Goal: Task Accomplishment & Management: Manage account settings

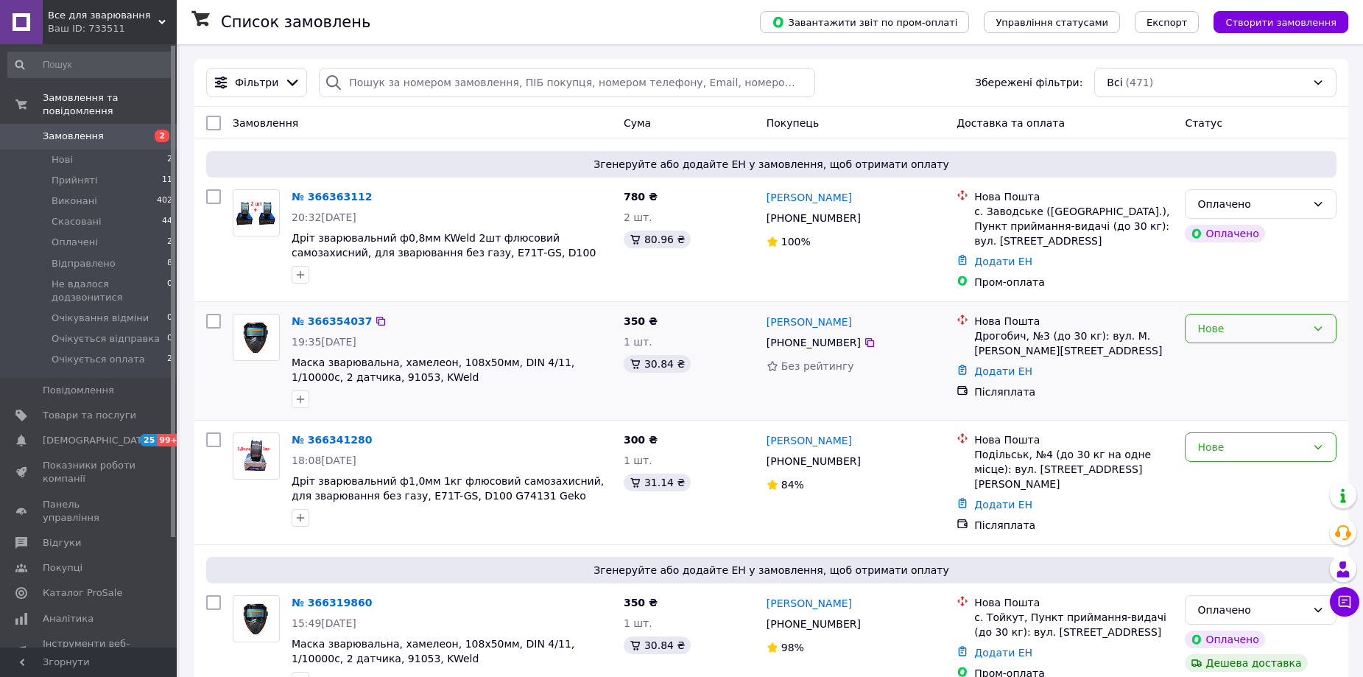
click at [1224, 334] on div "Нове" at bounding box center [1251, 328] width 109 height 16
click at [1211, 361] on li "Прийнято" at bounding box center [1260, 361] width 150 height 27
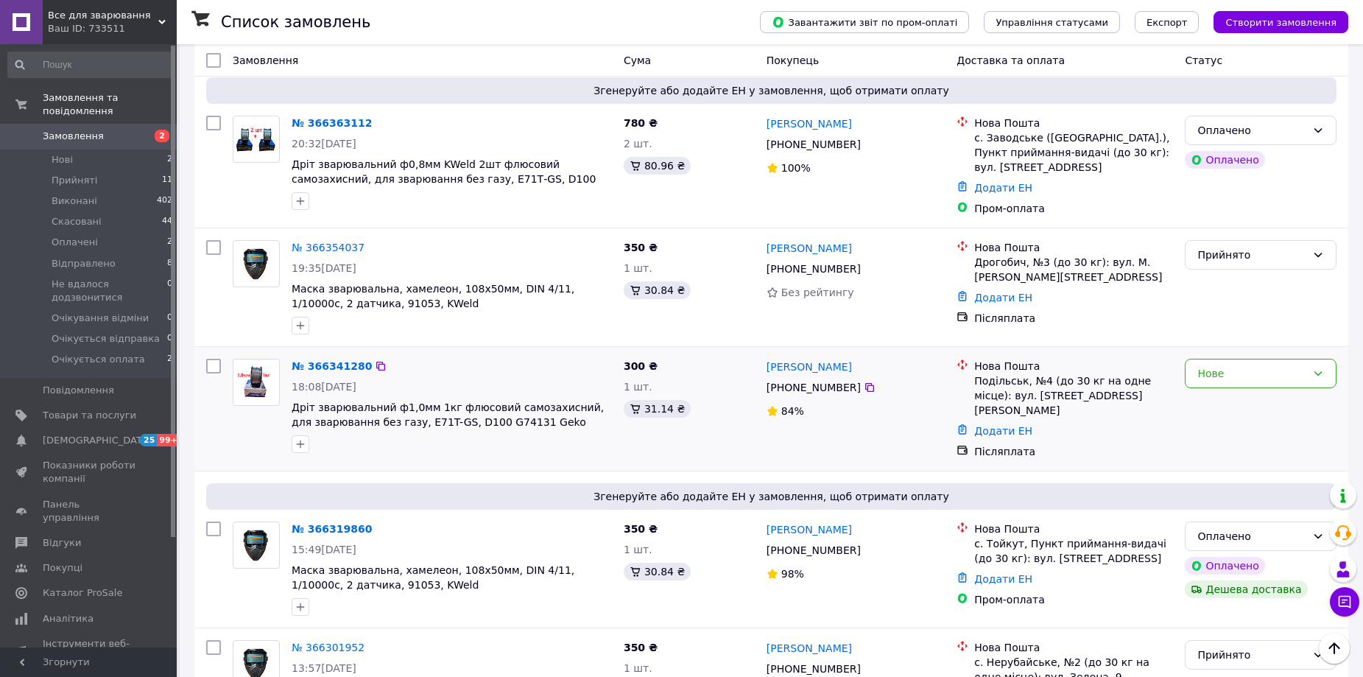
scroll to position [147, 0]
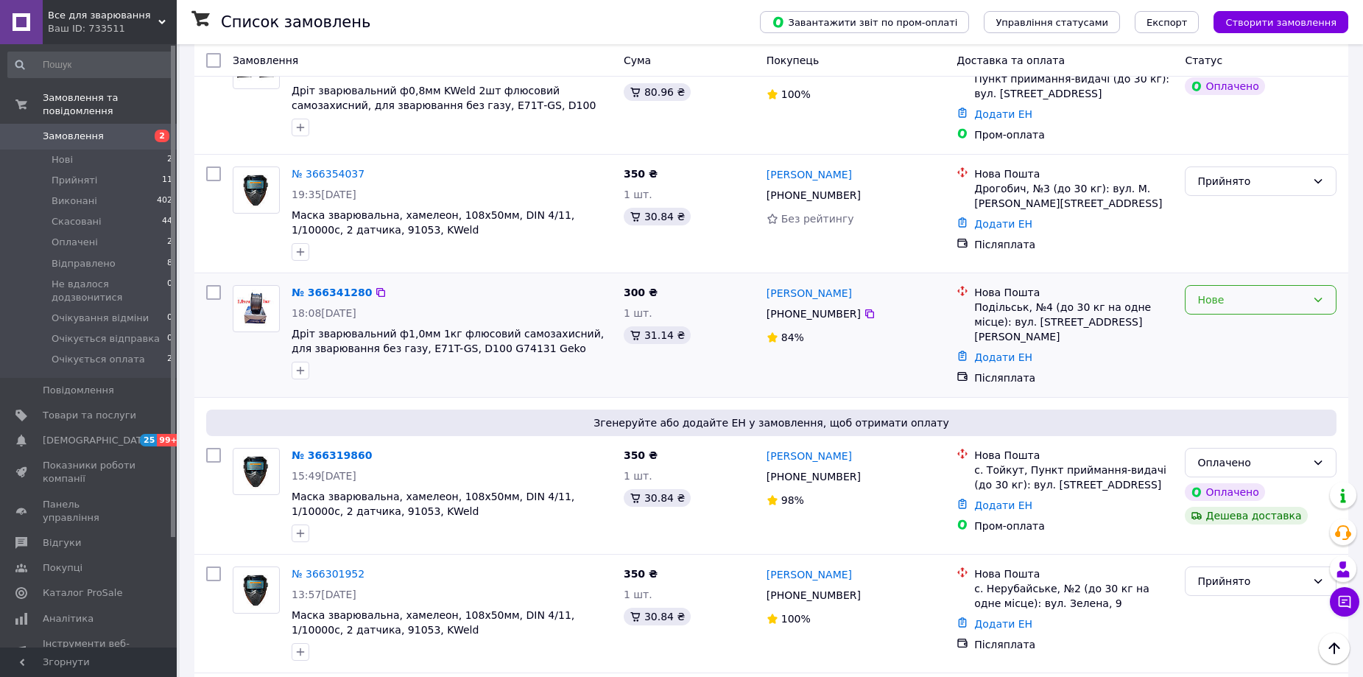
click at [1232, 303] on div "Нове" at bounding box center [1251, 300] width 109 height 16
click at [1224, 339] on li "Прийнято" at bounding box center [1260, 332] width 150 height 27
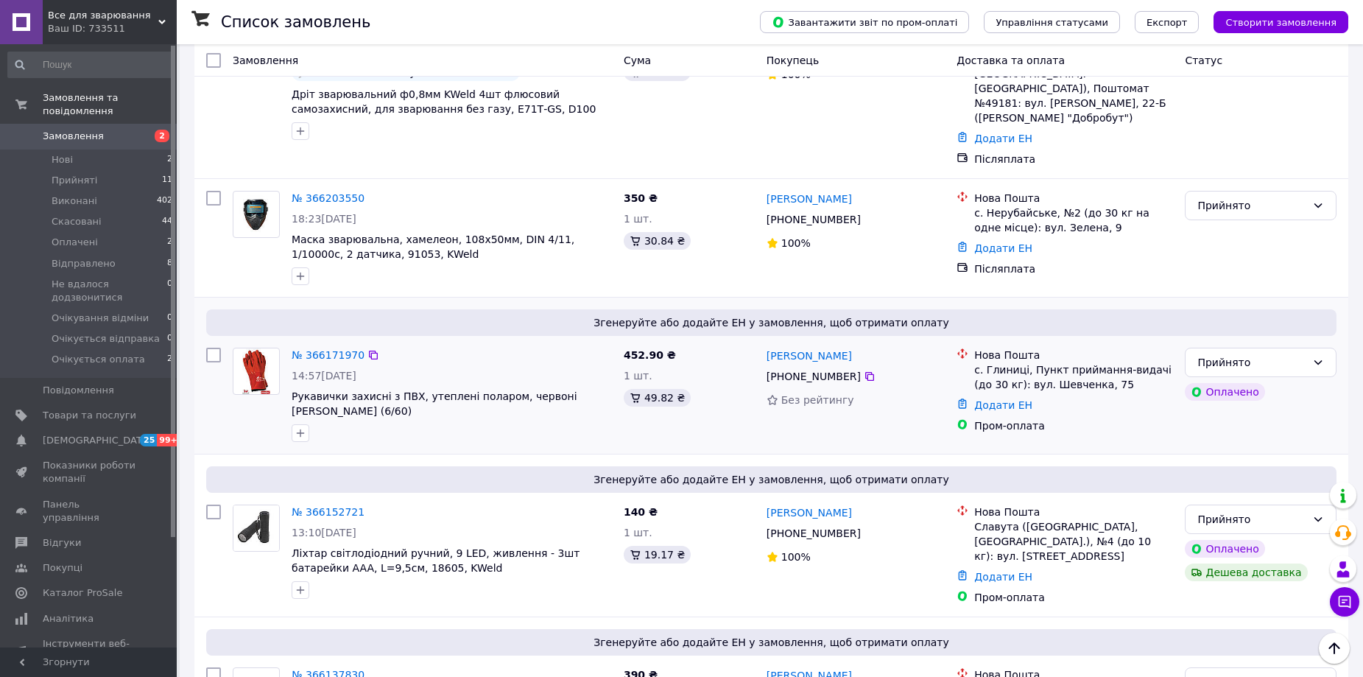
scroll to position [1252, 0]
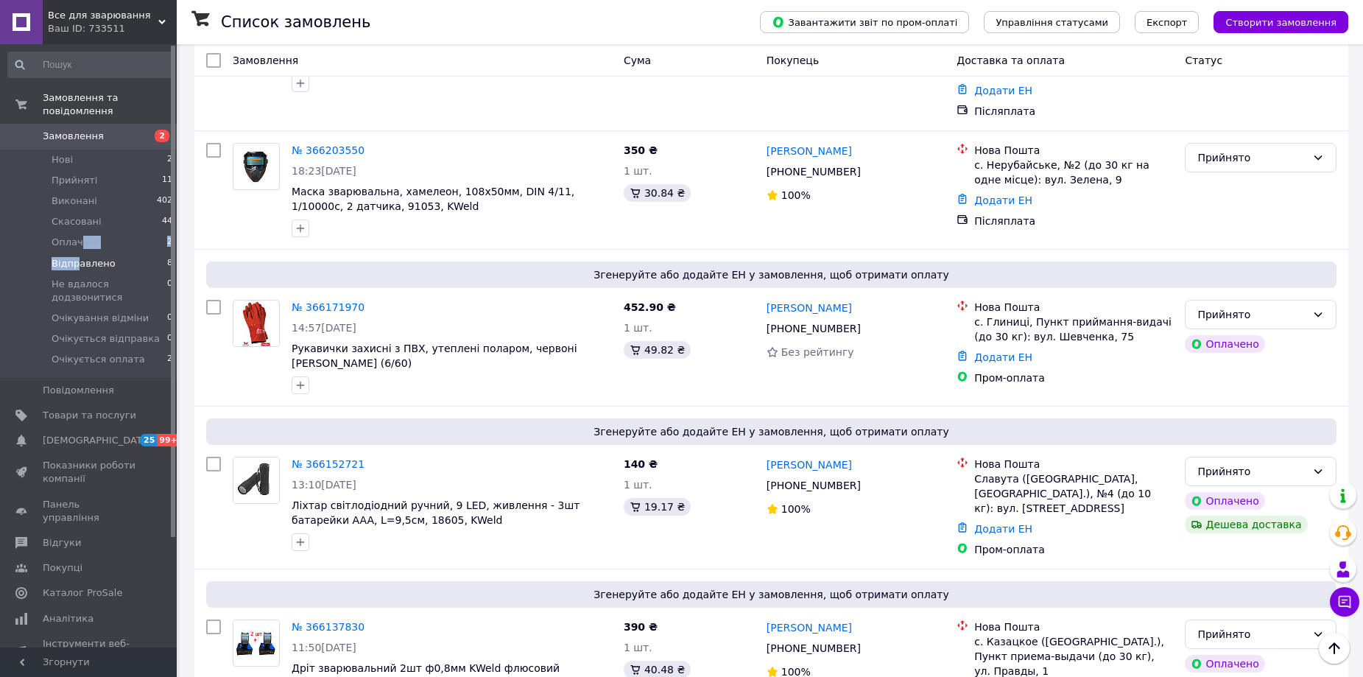
drag, startPoint x: 81, startPoint y: 233, endPoint x: 77, endPoint y: 255, distance: 23.1
click at [77, 255] on ul "Нові 2 Прийняті 11 Виконані 402 Скасовані 44 Оплачені 2 Відправлено 8 Не вдалос…" at bounding box center [90, 263] width 181 height 228
click at [77, 257] on span "Відправлено" at bounding box center [84, 263] width 64 height 13
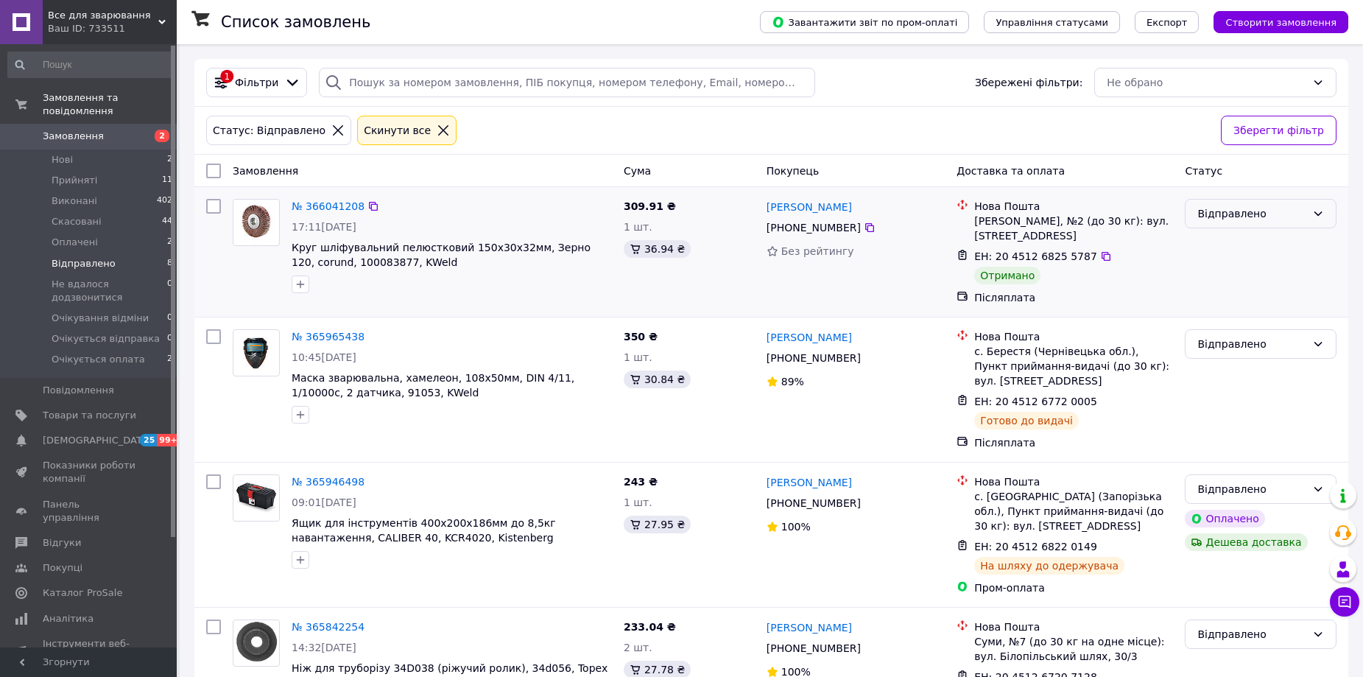
click at [1230, 208] on div "Відправлено" at bounding box center [1251, 213] width 109 height 16
click at [1221, 271] on li "Виконано" at bounding box center [1260, 272] width 150 height 27
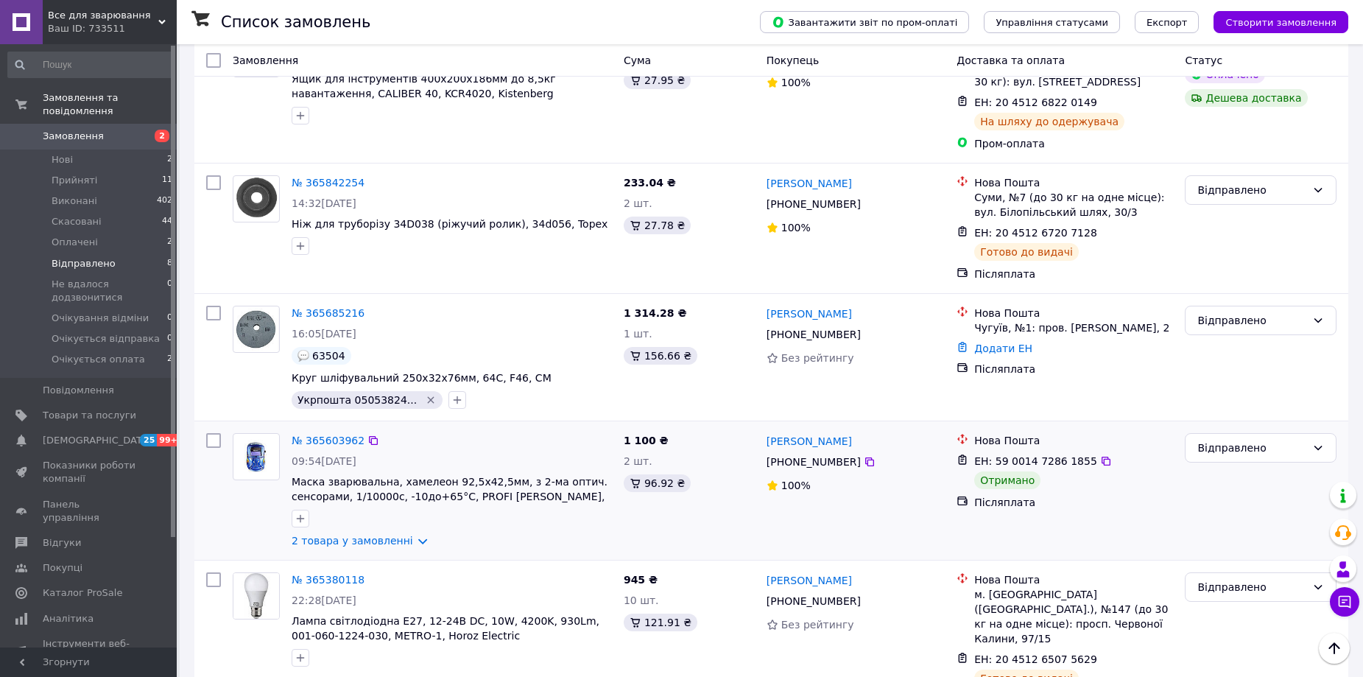
scroll to position [515, 0]
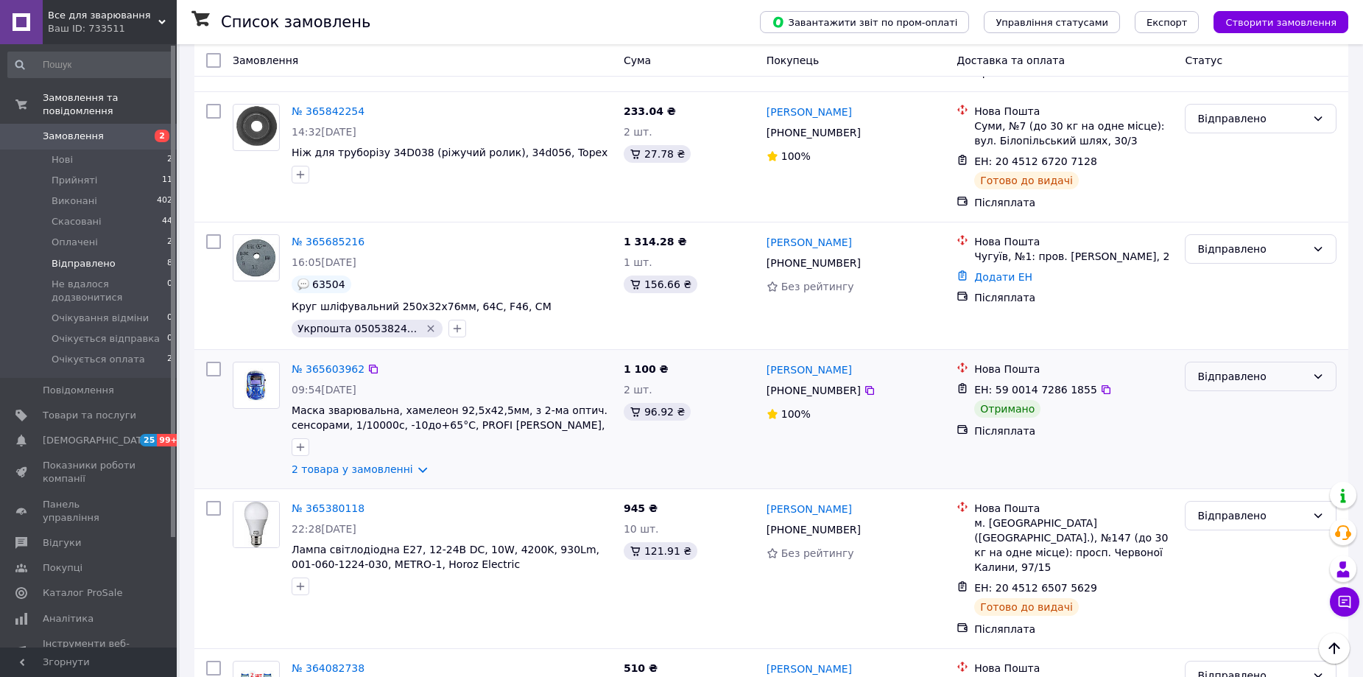
click at [1216, 374] on div "Відправлено" at bounding box center [1251, 376] width 109 height 16
click at [1230, 433] on li "Виконано" at bounding box center [1260, 435] width 150 height 27
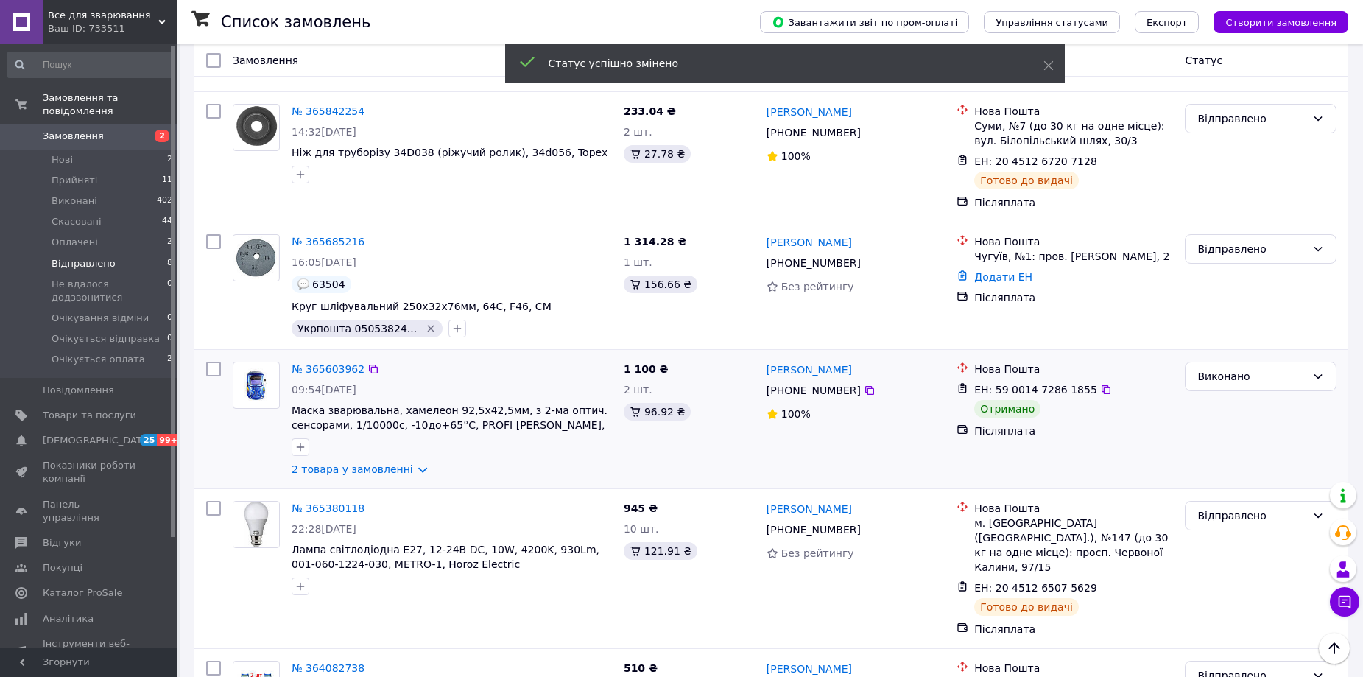
click at [411, 475] on link "2 товара у замовленні" at bounding box center [352, 469] width 121 height 12
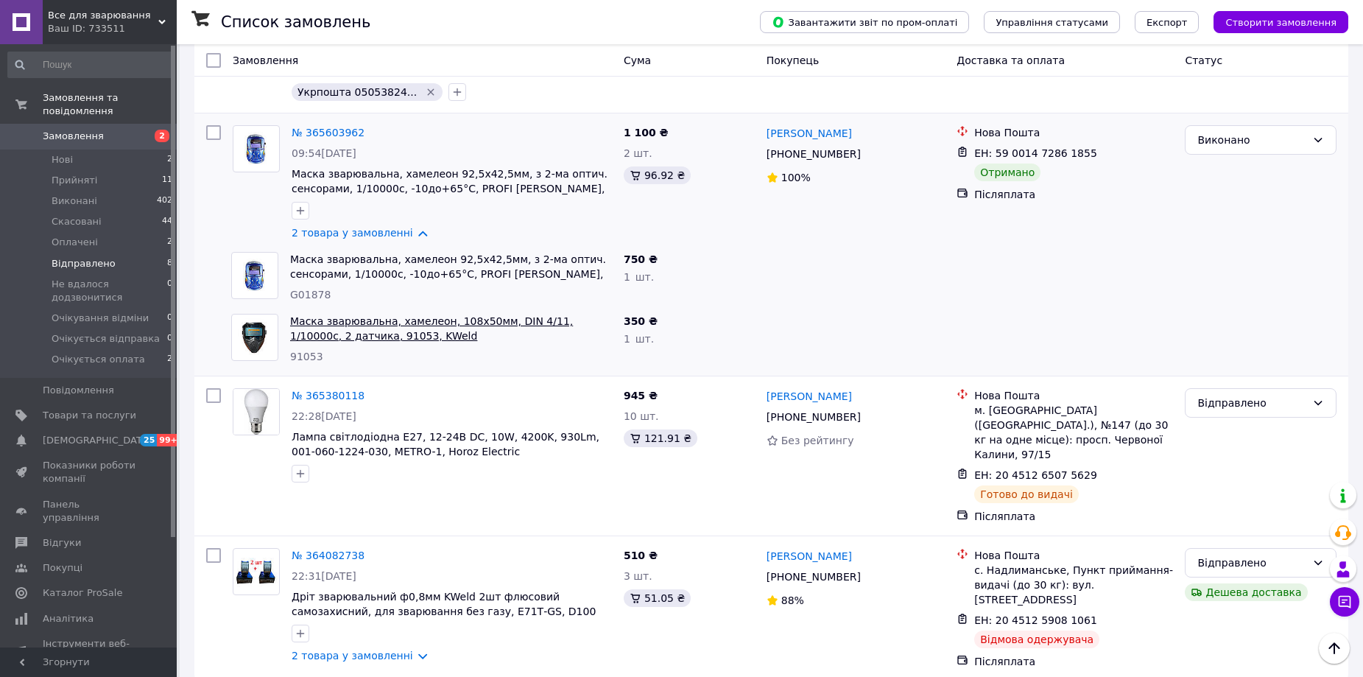
scroll to position [756, 0]
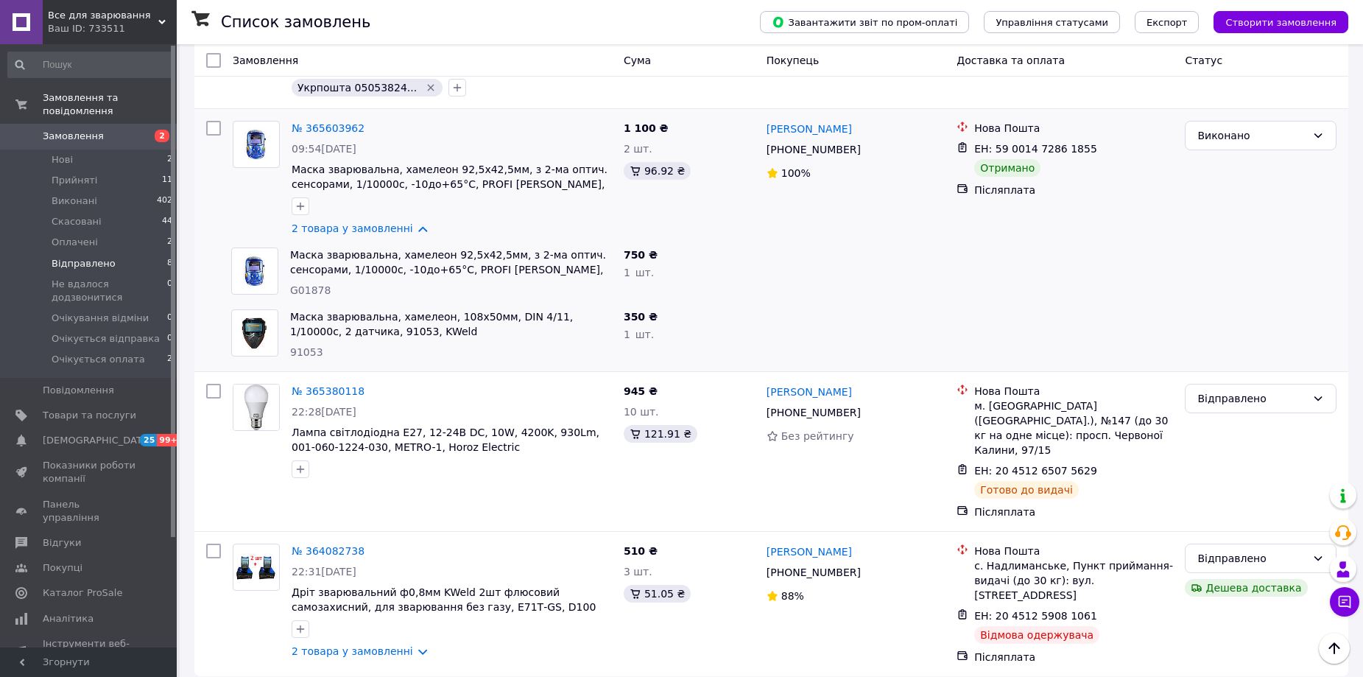
click at [104, 31] on div "Ваш ID: 733511" at bounding box center [112, 28] width 129 height 13
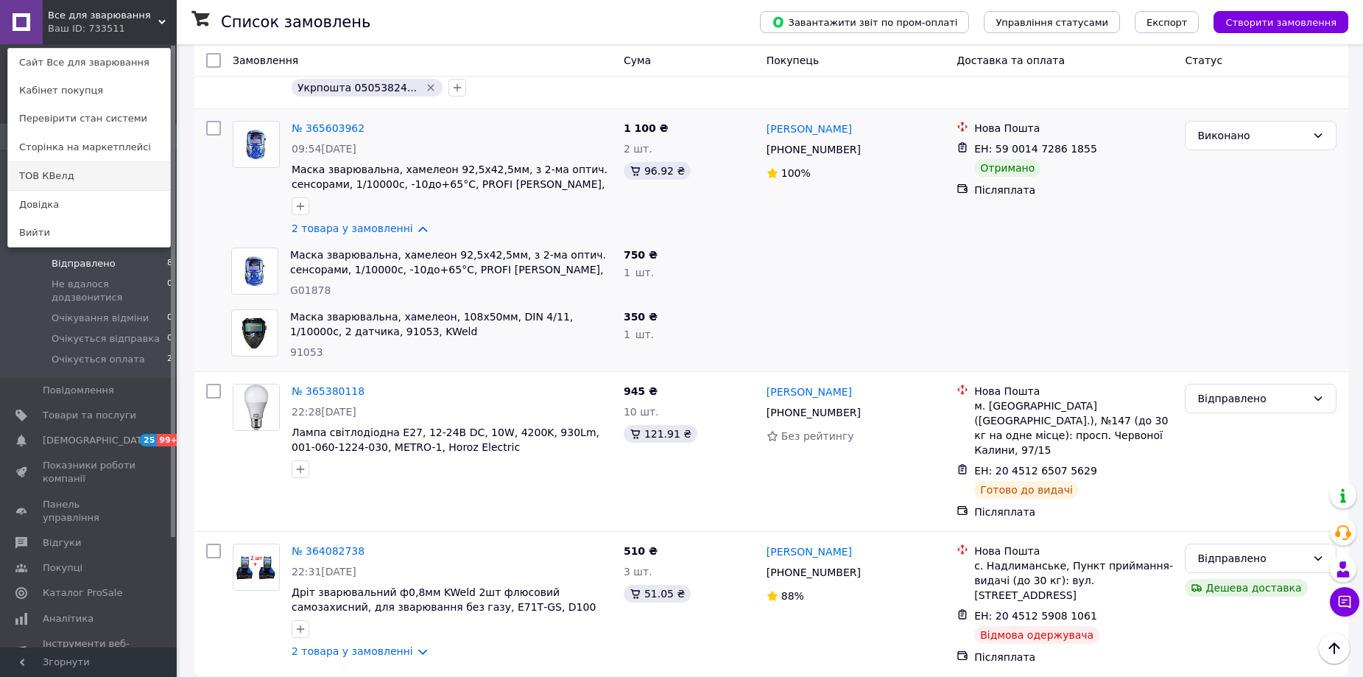
click at [70, 167] on link "ТОВ КВелд" at bounding box center [89, 176] width 162 height 28
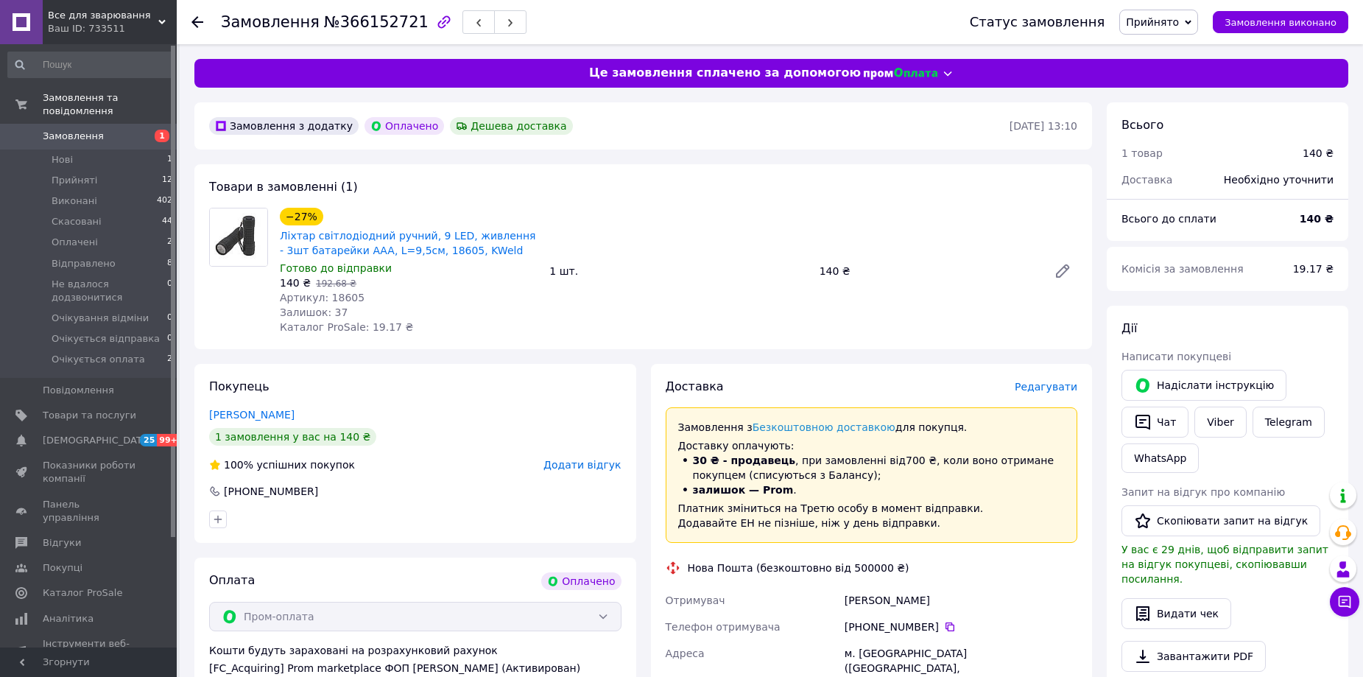
click at [345, 297] on span "Артикул: 18605" at bounding box center [322, 298] width 85 height 12
copy span "18605"
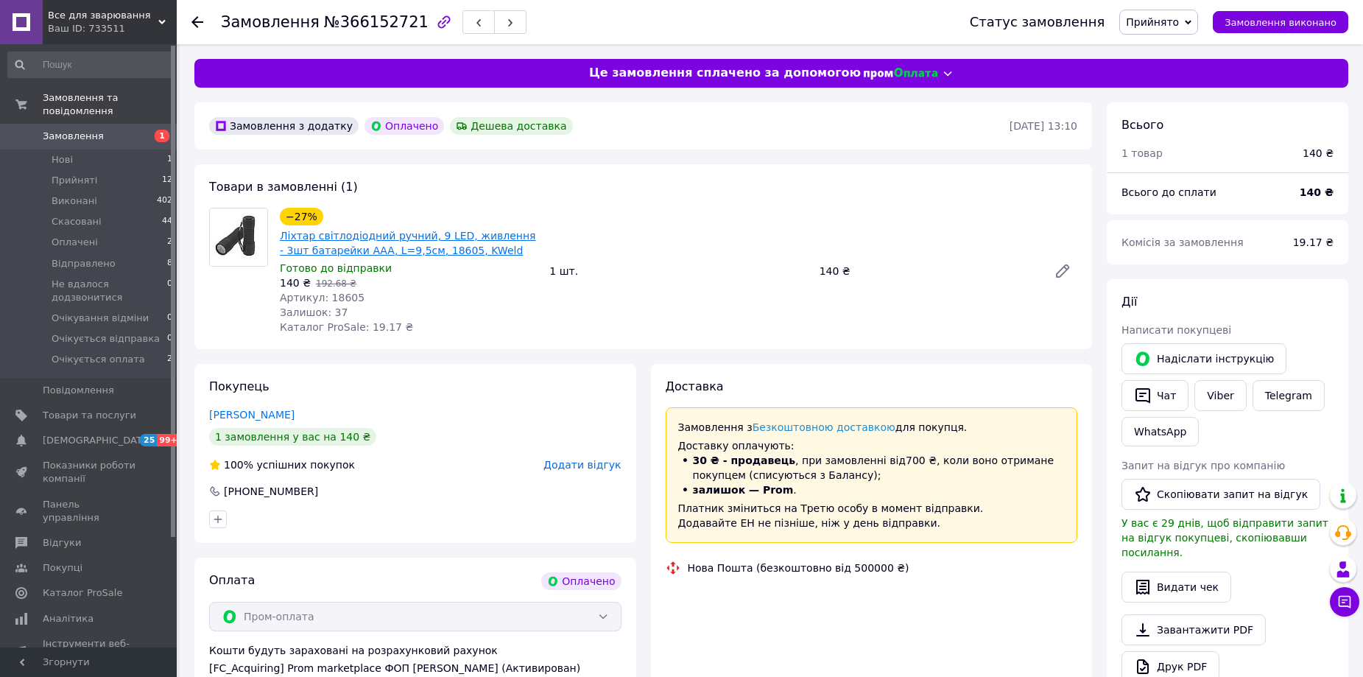
click at [306, 244] on link "Ліхтар світлодіодний ручний, 9 LED, живлення - 3шт батарейки AAA, L=9,5см, 1860…" at bounding box center [408, 243] width 256 height 27
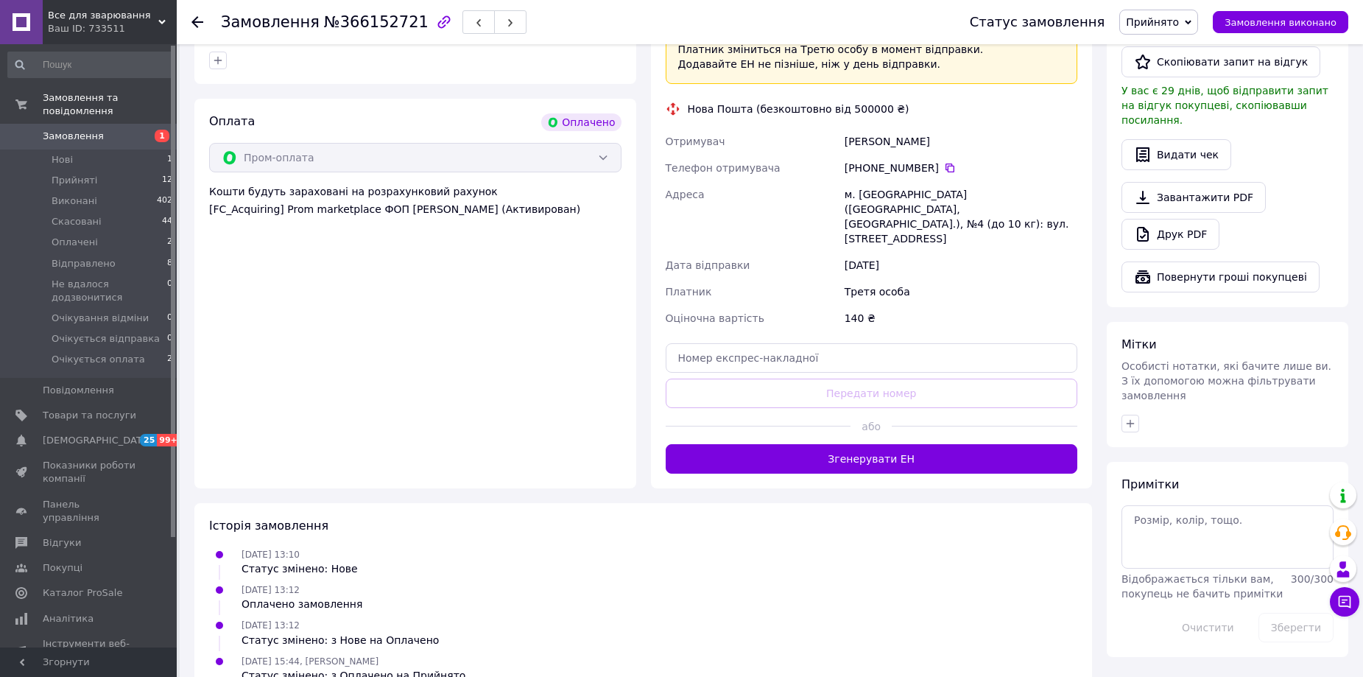
scroll to position [463, 0]
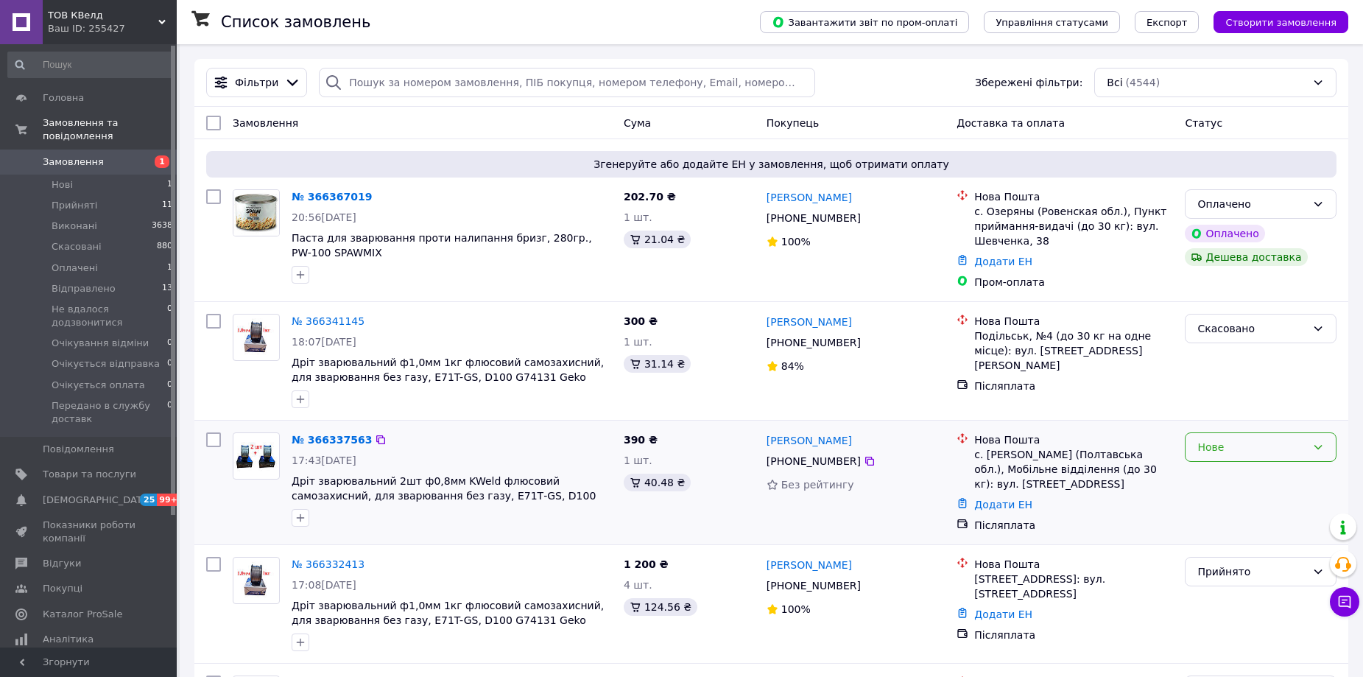
click at [1262, 448] on div "Нове" at bounding box center [1251, 447] width 109 height 16
drag, startPoint x: 1217, startPoint y: 479, endPoint x: 1207, endPoint y: 476, distance: 10.0
click at [1216, 479] on li "Прийнято" at bounding box center [1260, 479] width 150 height 27
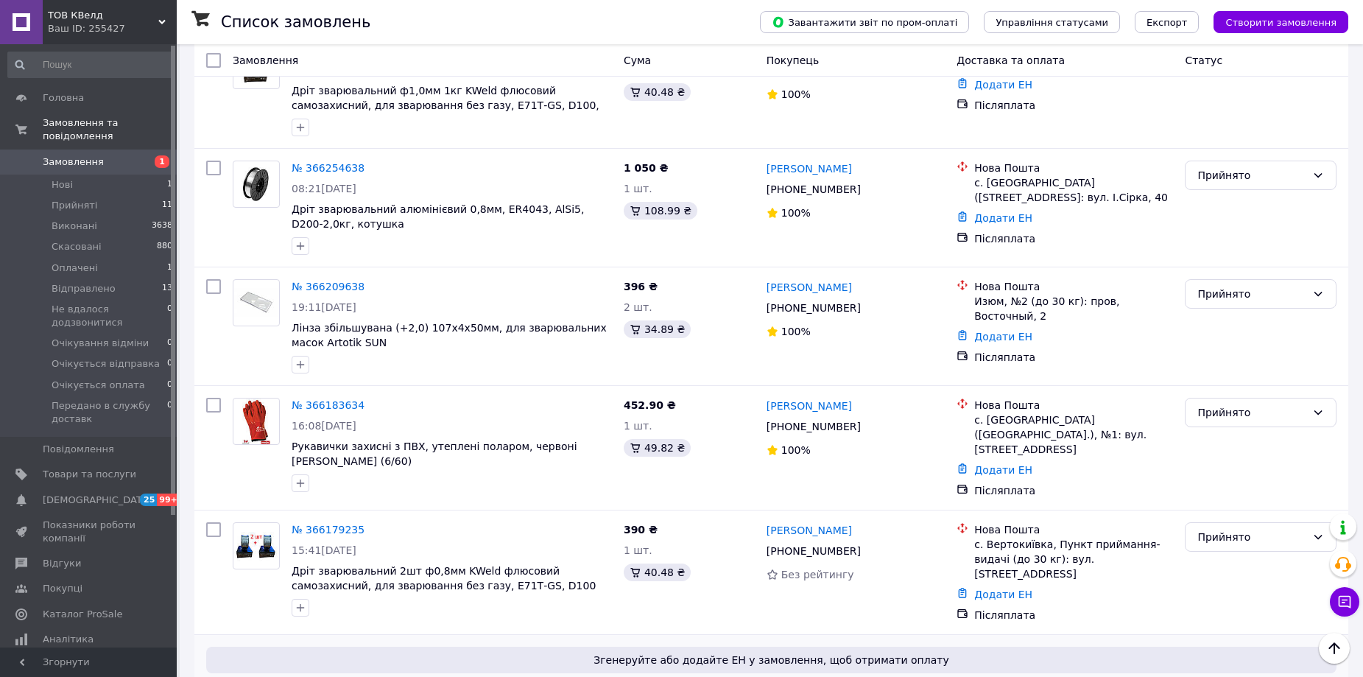
scroll to position [1104, 0]
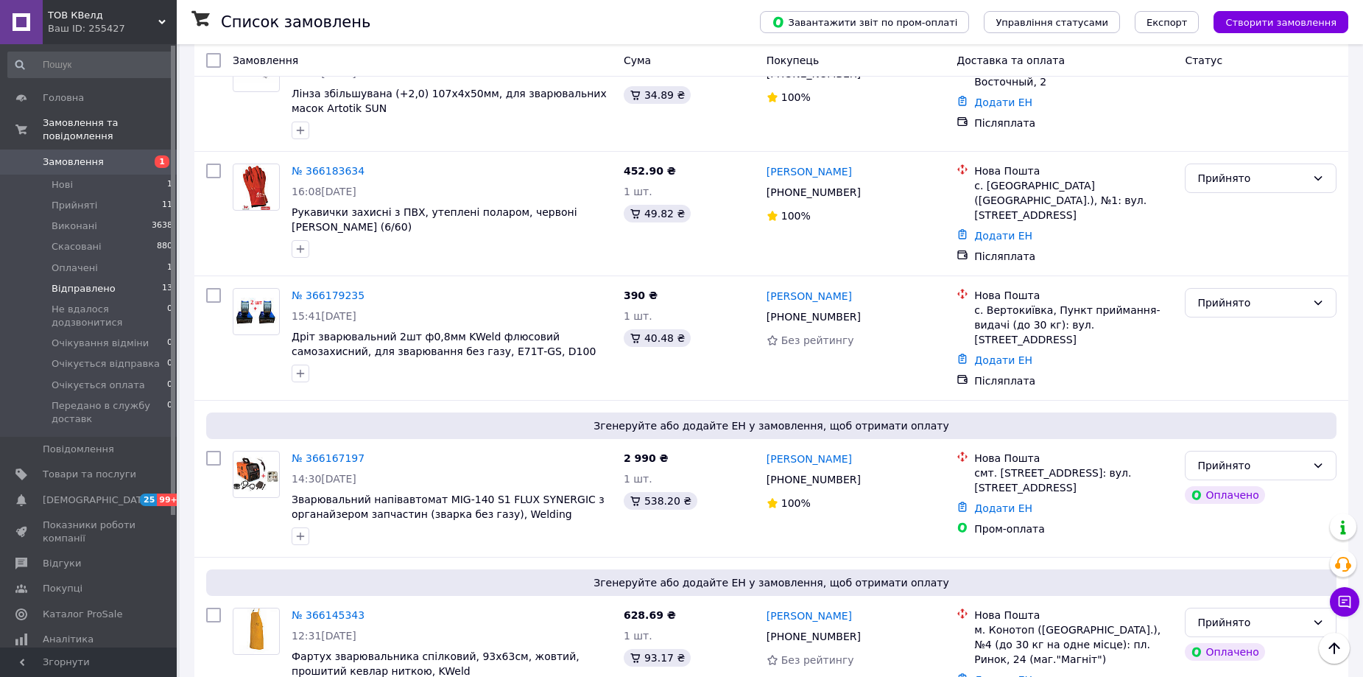
click at [88, 282] on span "Відправлено" at bounding box center [84, 288] width 64 height 13
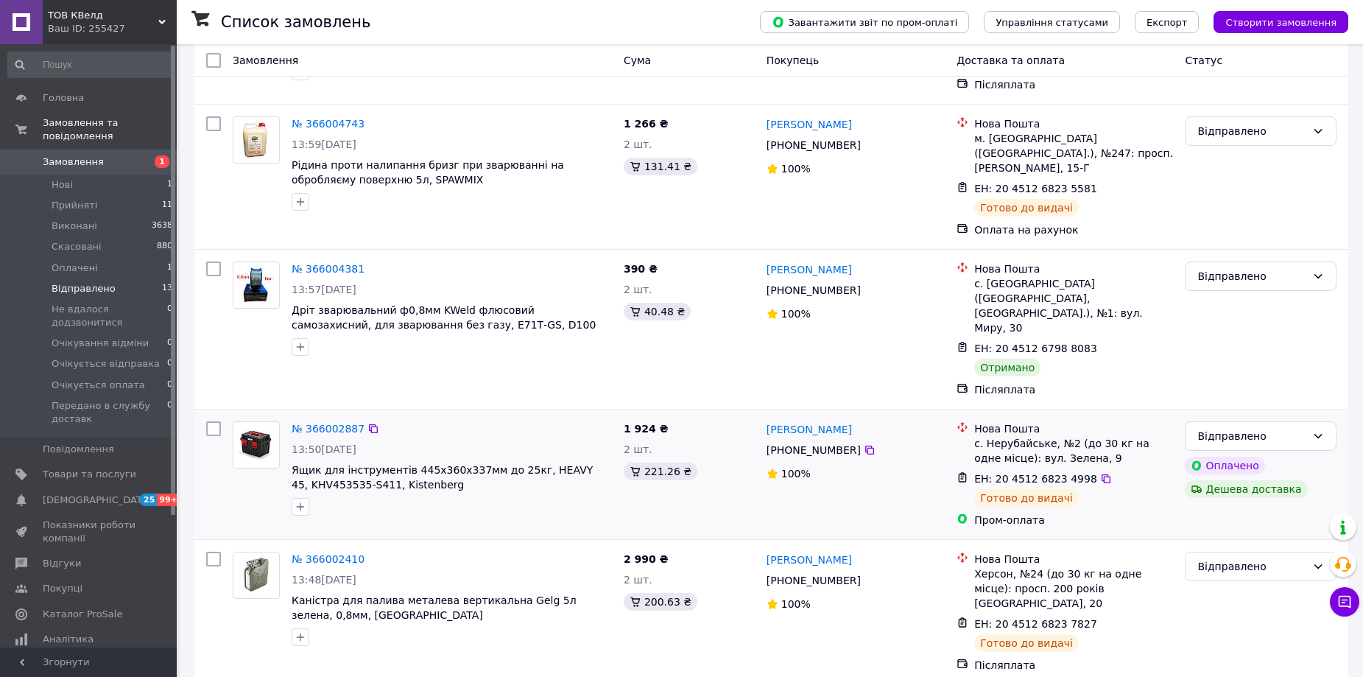
scroll to position [221, 0]
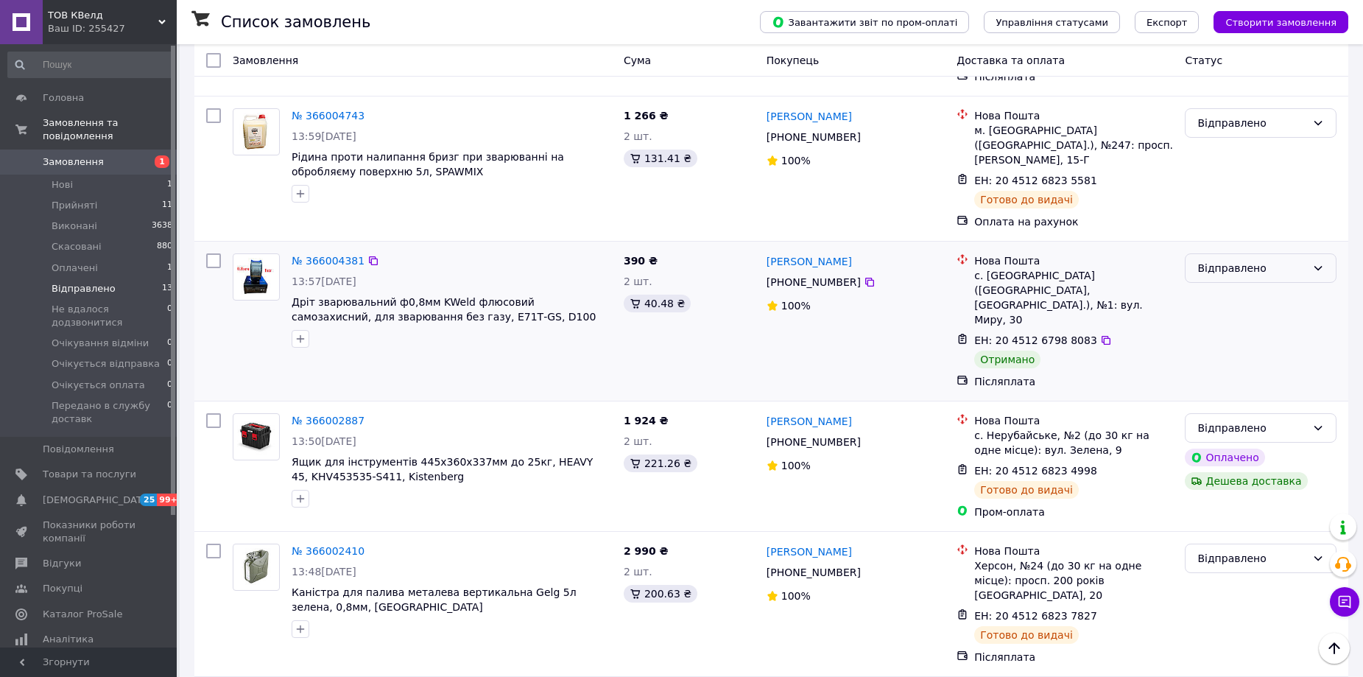
click at [1252, 260] on div "Відправлено" at bounding box center [1251, 268] width 109 height 16
click at [1224, 313] on li "Виконано" at bounding box center [1260, 312] width 150 height 27
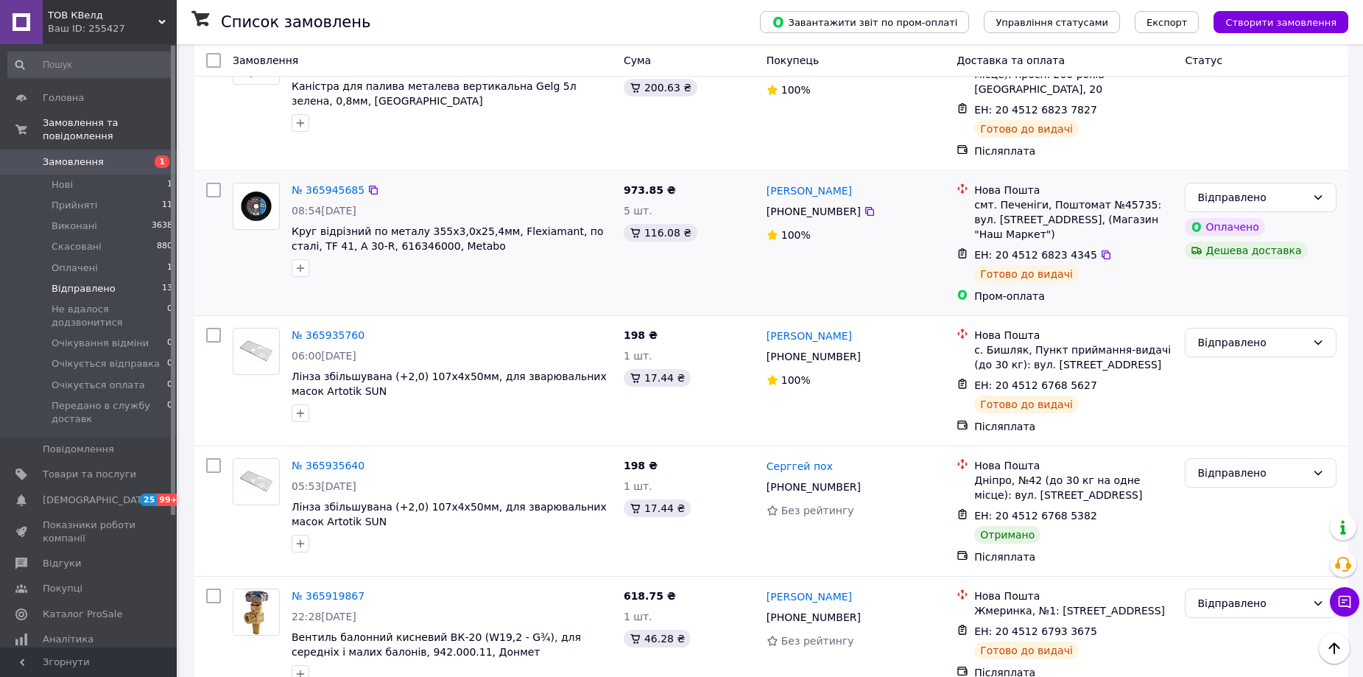
scroll to position [736, 0]
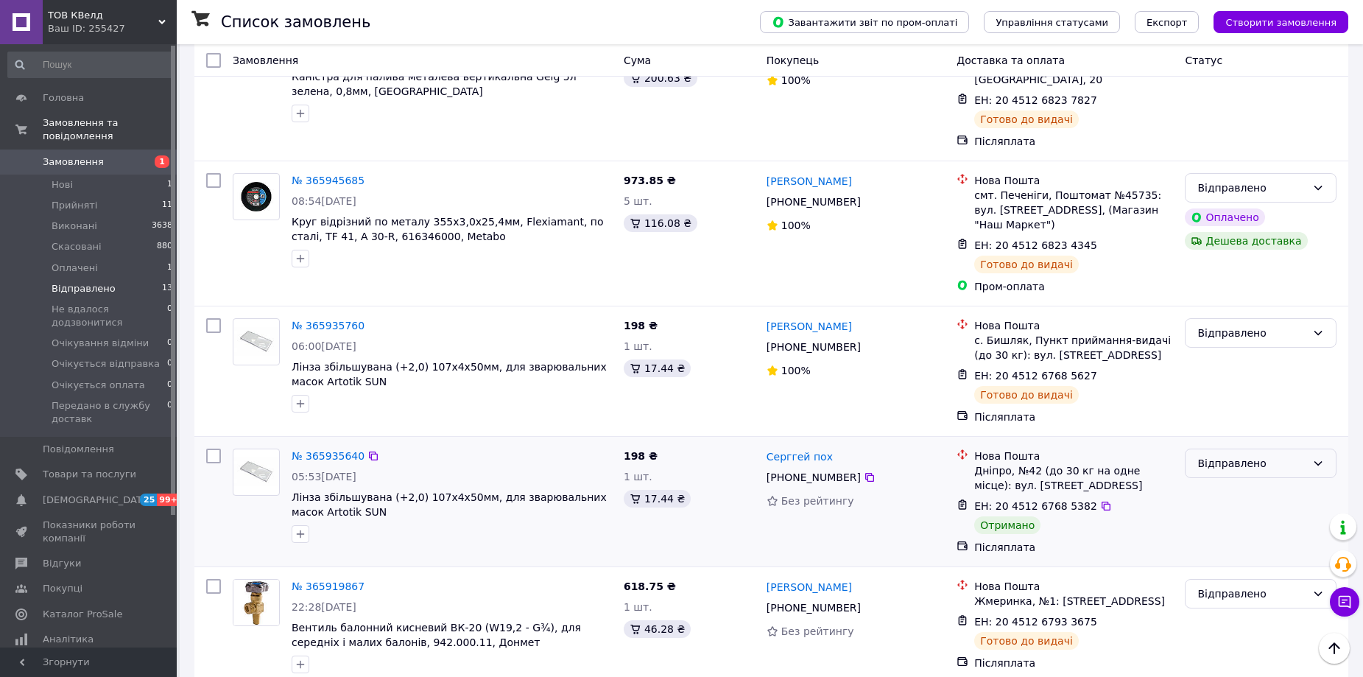
click at [1238, 455] on div "Відправлено" at bounding box center [1251, 463] width 109 height 16
click at [1233, 449] on li "Виконано" at bounding box center [1260, 448] width 150 height 27
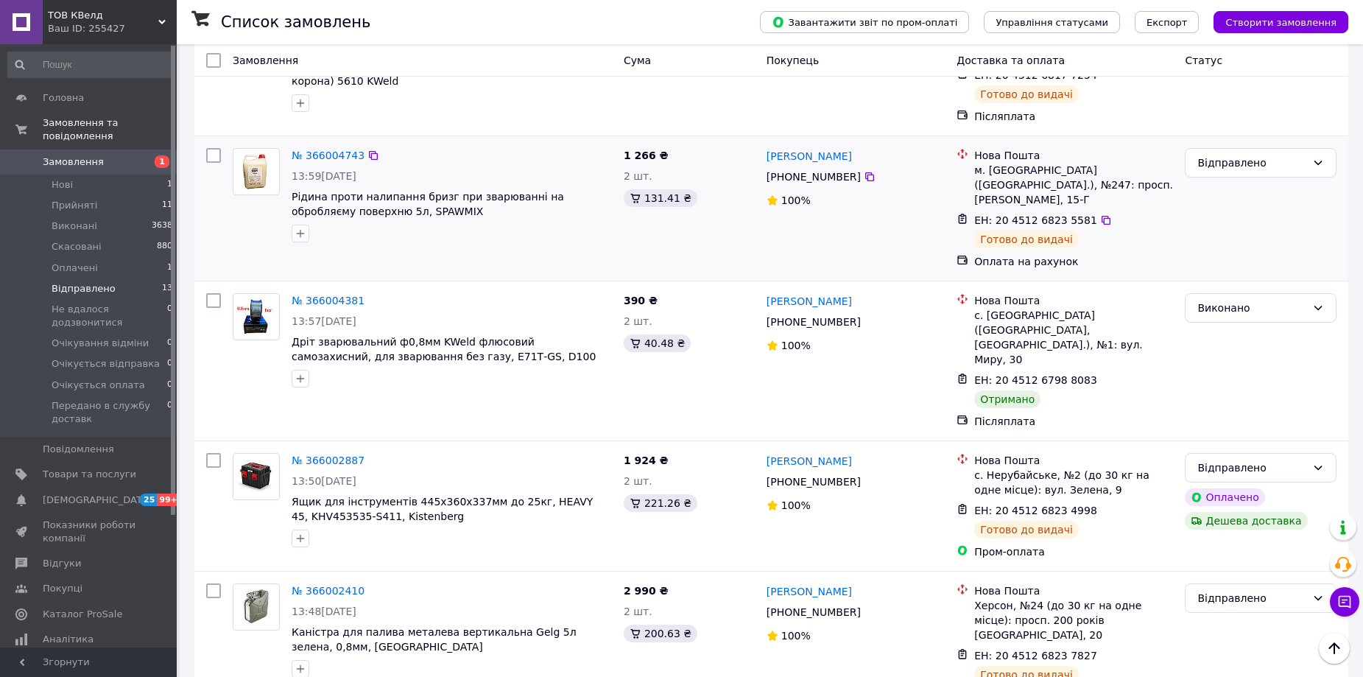
scroll to position [0, 0]
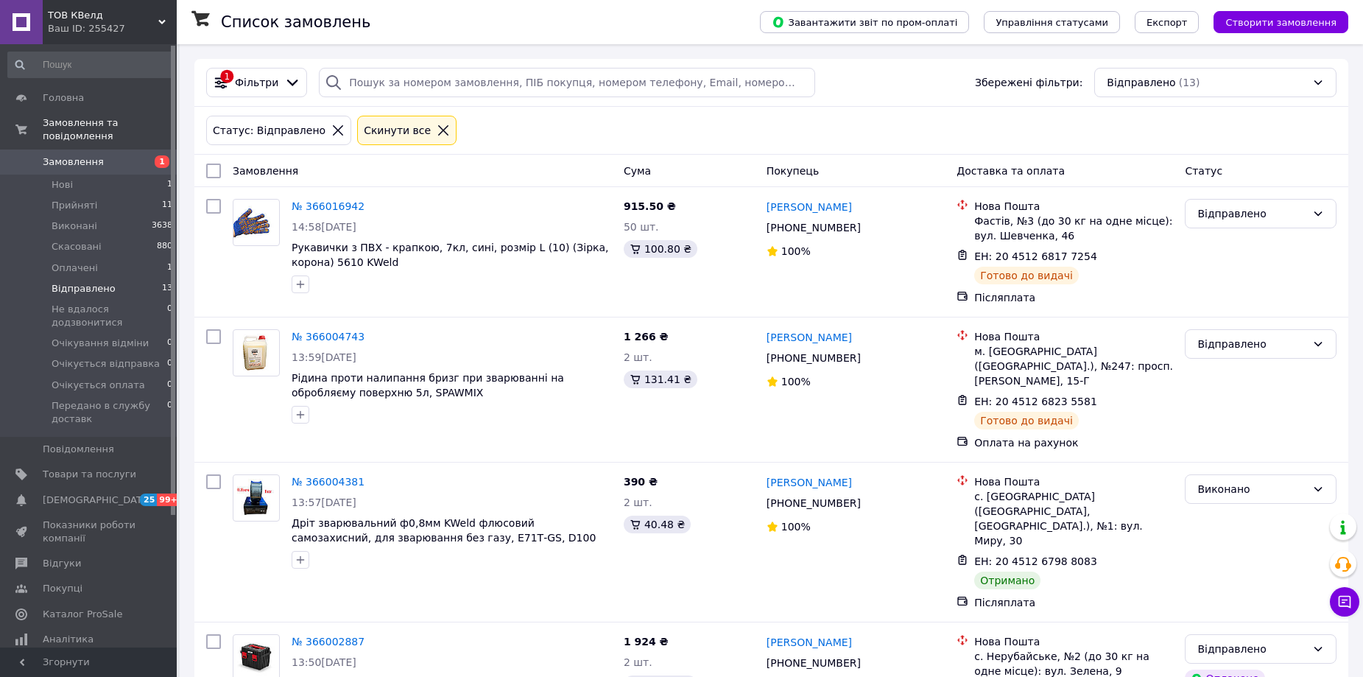
click at [108, 25] on div "Ваш ID: 255427" at bounding box center [112, 28] width 129 height 13
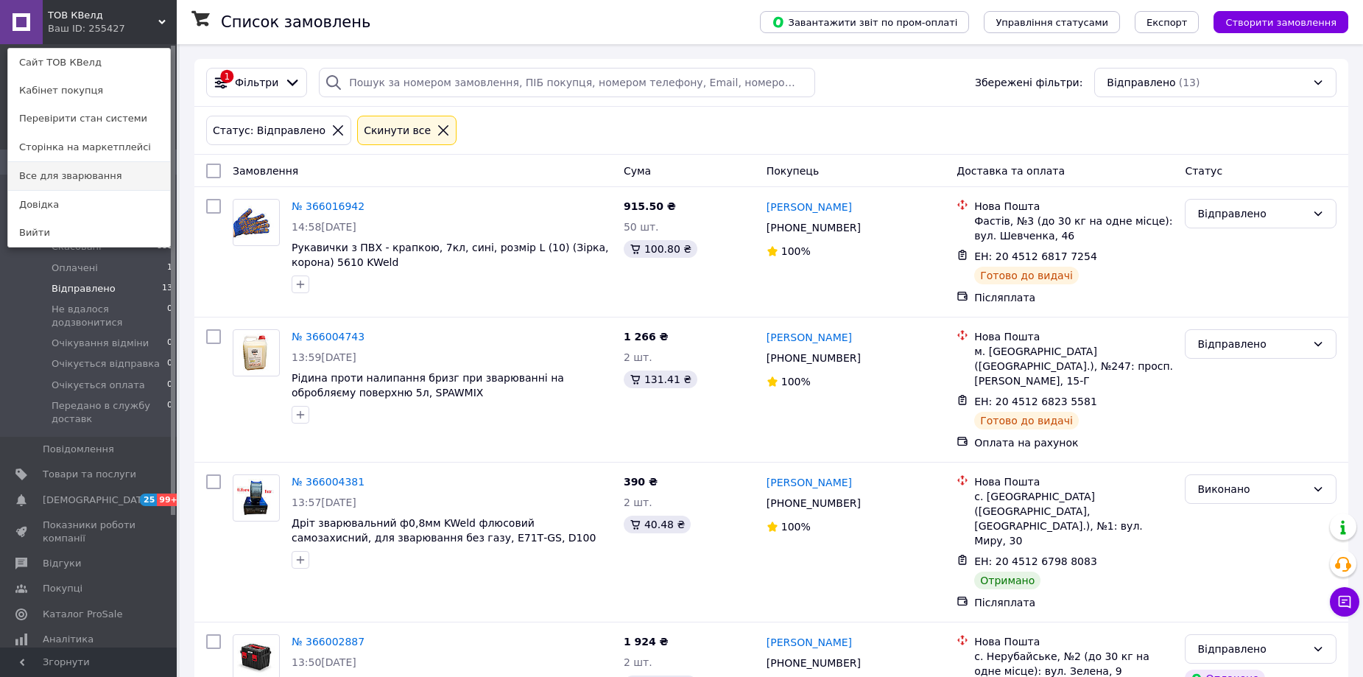
click at [63, 181] on link "Все для зварювання" at bounding box center [89, 176] width 162 height 28
